Goal: Transaction & Acquisition: Purchase product/service

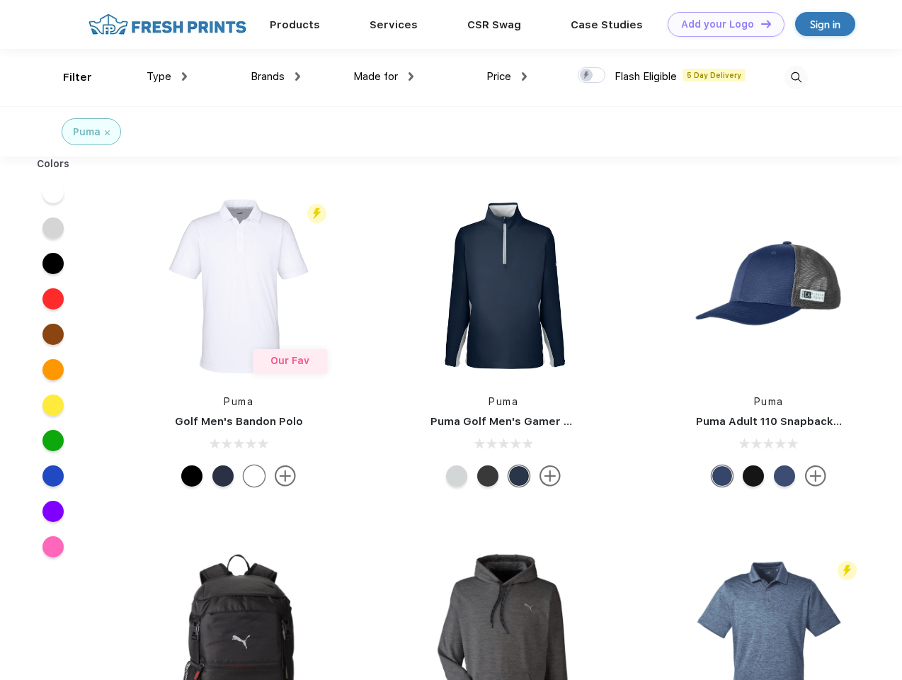
scroll to position [1, 0]
click at [721, 24] on link "Add your Logo Design Tool" at bounding box center [726, 24] width 117 height 25
click at [0, 0] on div "Design Tool" at bounding box center [0, 0] width 0 height 0
click at [760, 23] on link "Add your Logo Design Tool" at bounding box center [726, 24] width 117 height 25
click at [68, 77] on div "Filter" at bounding box center [77, 77] width 29 height 16
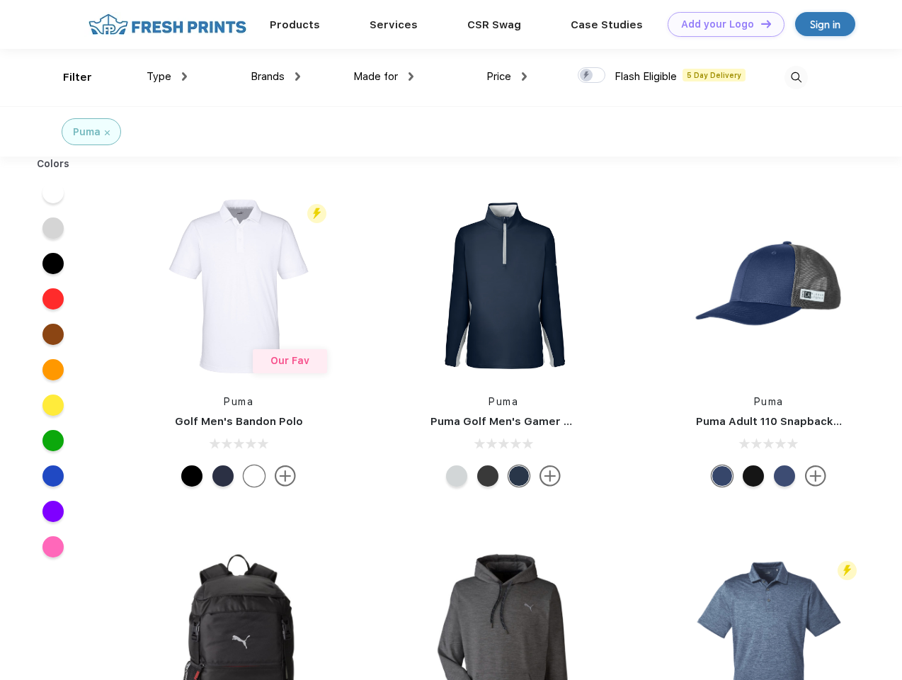
click at [167, 76] on span "Type" at bounding box center [159, 76] width 25 height 13
click at [275, 76] on span "Brands" at bounding box center [268, 76] width 34 height 13
click at [384, 76] on span "Made for" at bounding box center [375, 76] width 45 height 13
click at [507, 76] on span "Price" at bounding box center [498, 76] width 25 height 13
click at [592, 76] on div at bounding box center [592, 75] width 28 height 16
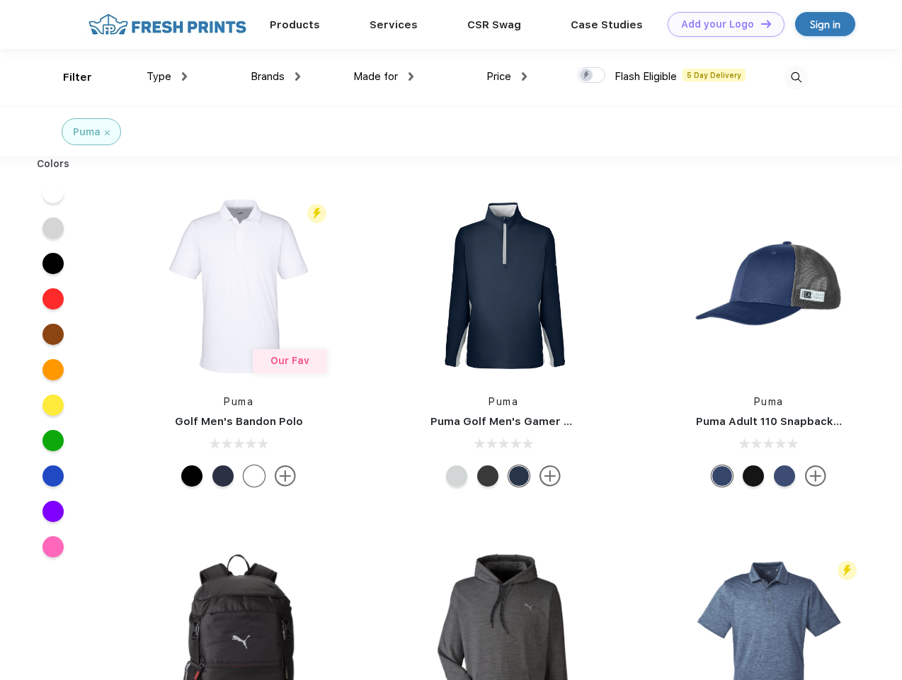
click at [587, 76] on input "checkbox" at bounding box center [582, 71] width 9 height 9
click at [796, 77] on img at bounding box center [795, 77] width 23 height 23
